Goal: Task Accomplishment & Management: Complete application form

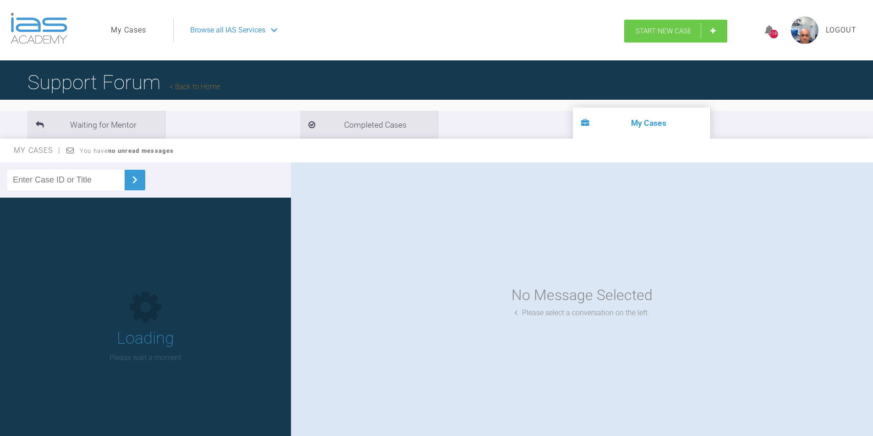
click at [667, 31] on span "Start New Case" at bounding box center [663, 31] width 56 height 8
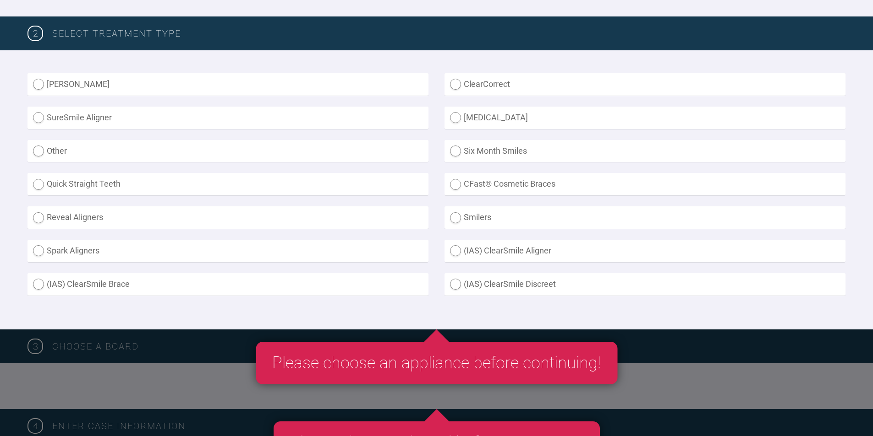
scroll to position [229, 0]
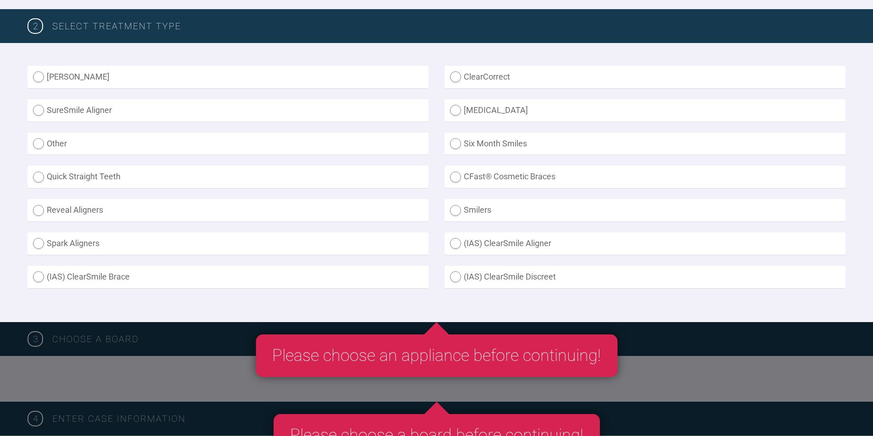
click at [42, 111] on label "SureSmile Aligner" at bounding box center [227, 110] width 401 height 22
radio Aligner "true"
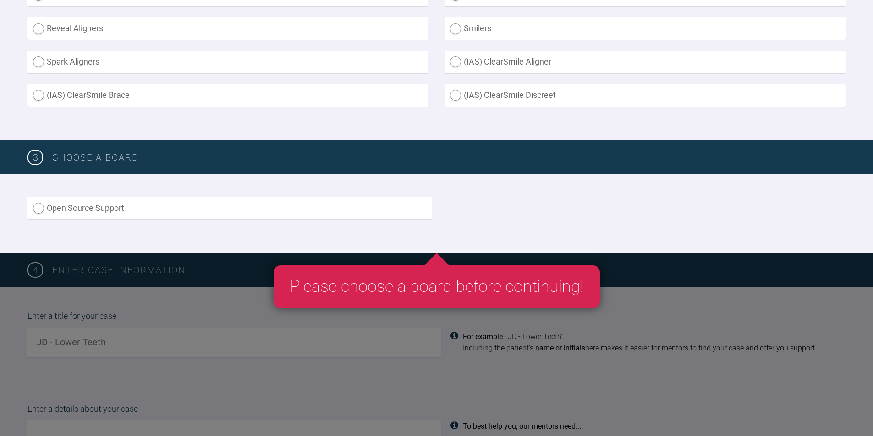
scroll to position [412, 0]
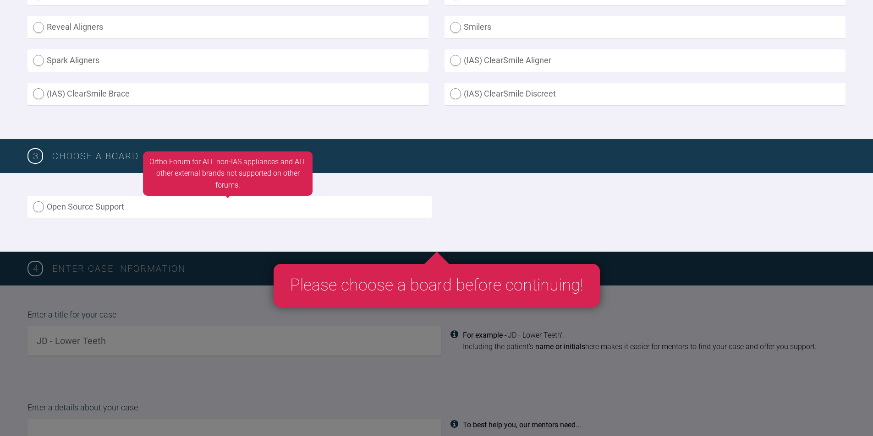
click at [38, 207] on label "Open Source Support" at bounding box center [229, 207] width 404 height 22
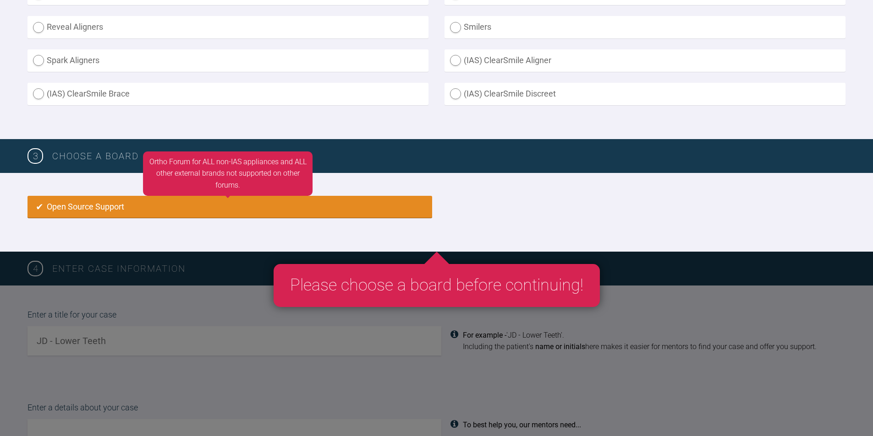
radio input "true"
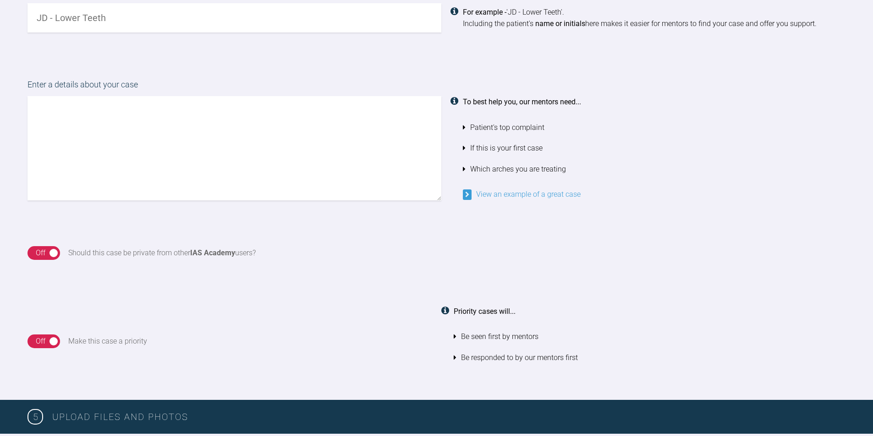
scroll to position [610, 0]
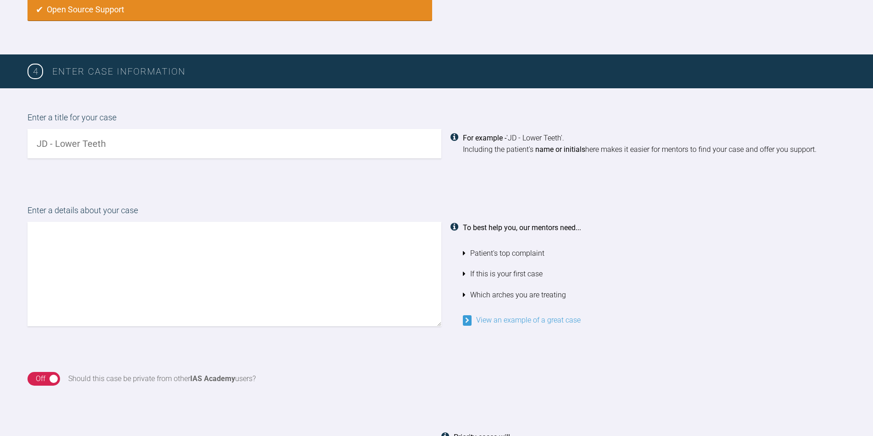
click at [111, 150] on input "text" at bounding box center [234, 143] width 414 height 29
type input "crowde djaws and [MEDICAL_DATA]"
click at [61, 235] on textarea at bounding box center [234, 274] width 414 height 104
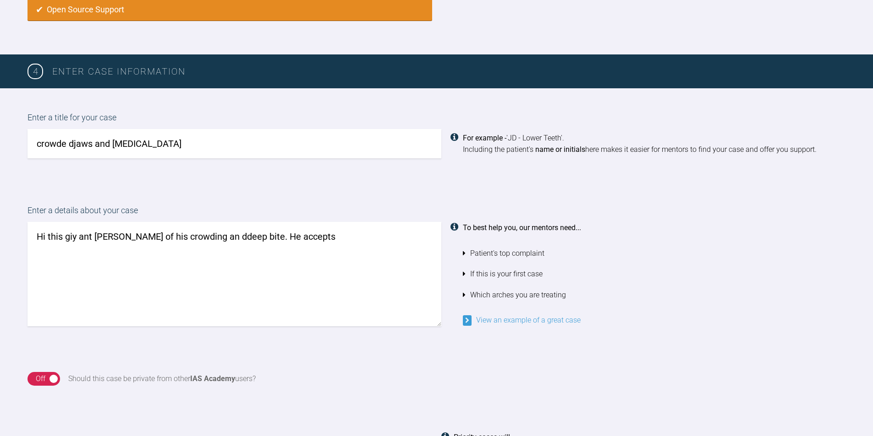
click at [213, 237] on textarea "Hi this giy ant [PERSON_NAME] of his crowding an ddeep bite. He accepts" at bounding box center [234, 274] width 414 height 104
click at [207, 238] on textarea "Hi this giy ant [PERSON_NAME] of his crowding an ddeep bite. He accepts" at bounding box center [234, 274] width 414 height 104
click at [334, 242] on textarea "Hi this giy ant [PERSON_NAME] of his crowding an [MEDICAL_DATA]. He accepts" at bounding box center [234, 274] width 414 height 104
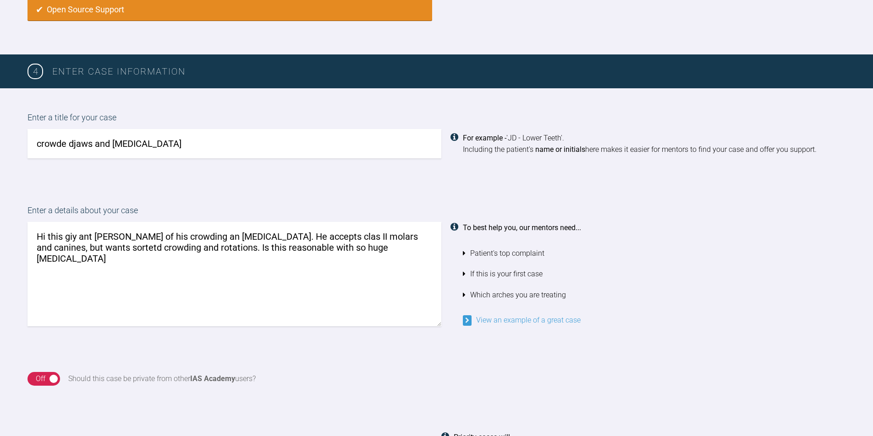
click at [323, 250] on textarea "Hi this giy ant [PERSON_NAME] of his crowding an [MEDICAL_DATA]. He accepts cla…" at bounding box center [234, 274] width 414 height 104
click at [382, 242] on textarea "Hi this giy ant [PERSON_NAME] of his crowding an [MEDICAL_DATA]. He accepts cla…" at bounding box center [234, 274] width 414 height 104
click at [388, 251] on textarea "Hi this giy ant [PERSON_NAME] of his crowding an [MEDICAL_DATA]. He accepts cla…" at bounding box center [234, 274] width 414 height 104
click at [88, 248] on textarea "Hi this giy ant [PERSON_NAME] of his crowding an [MEDICAL_DATA]. He accepts cla…" at bounding box center [234, 274] width 414 height 104
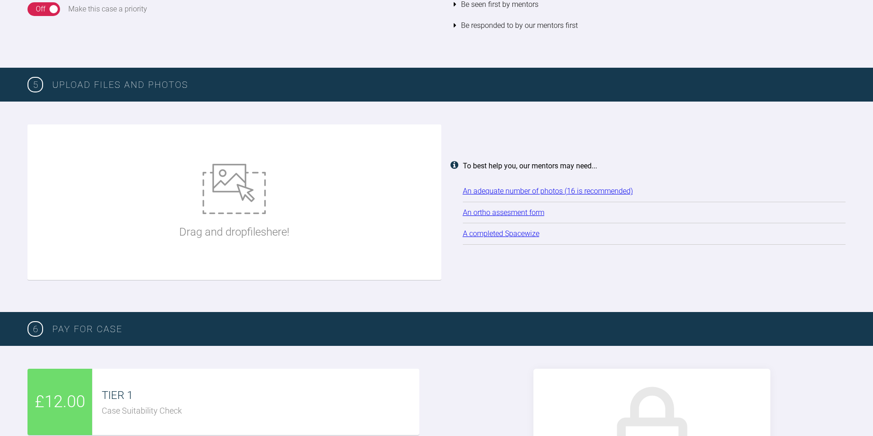
scroll to position [1068, 0]
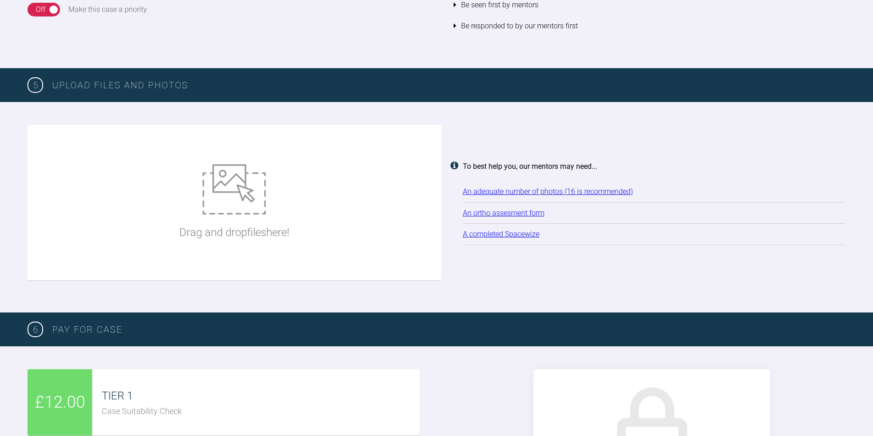
type textarea "Hi this giy ant [PERSON_NAME] of his crowding an [MEDICAL_DATA]. He accepts cla…"
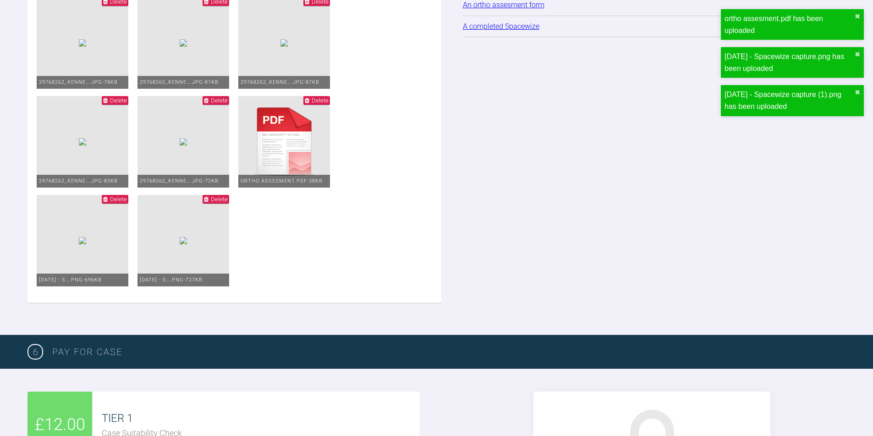
scroll to position [1617, 0]
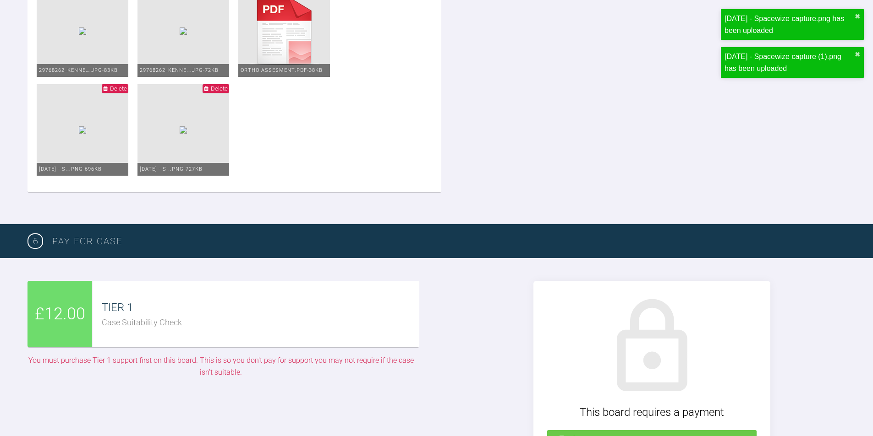
click at [115, 310] on div "TIER 1" at bounding box center [260, 307] width 317 height 17
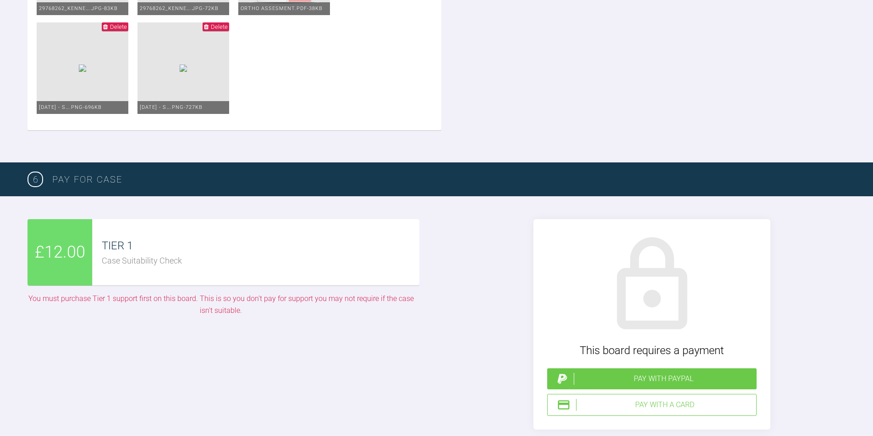
scroll to position [1797, 0]
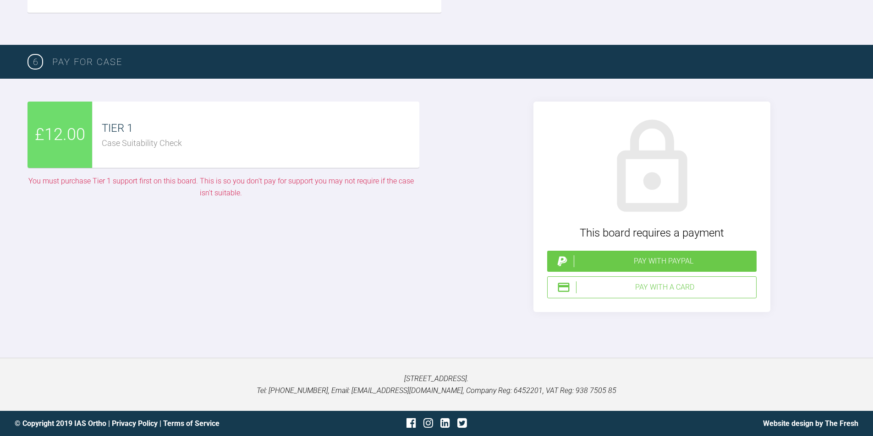
click at [677, 261] on div "Pay with PayPal" at bounding box center [662, 262] width 179 height 12
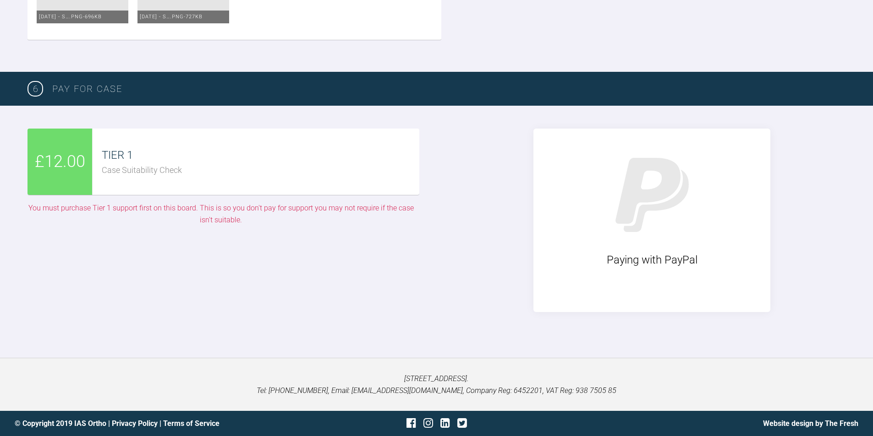
scroll to position [1770, 0]
